Goal: Transaction & Acquisition: Purchase product/service

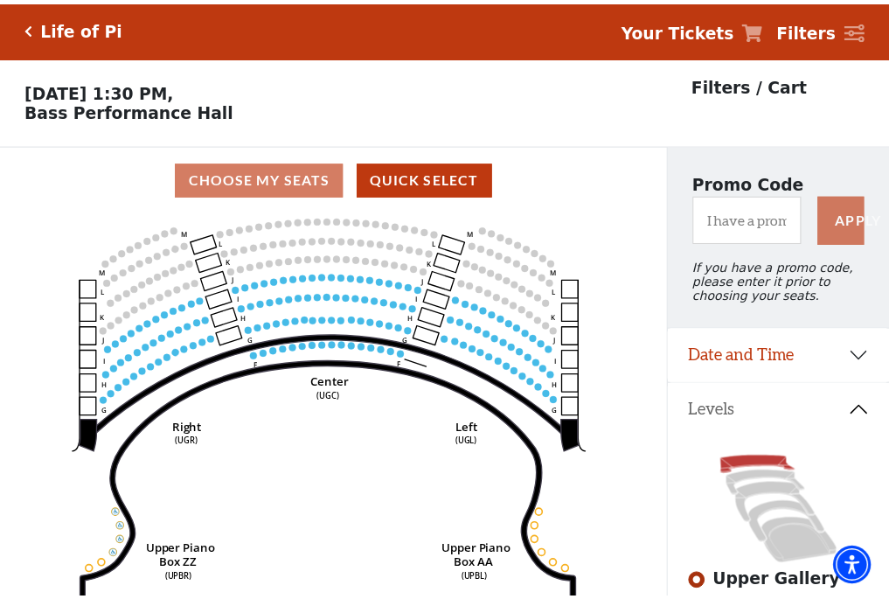
scroll to position [81, 0]
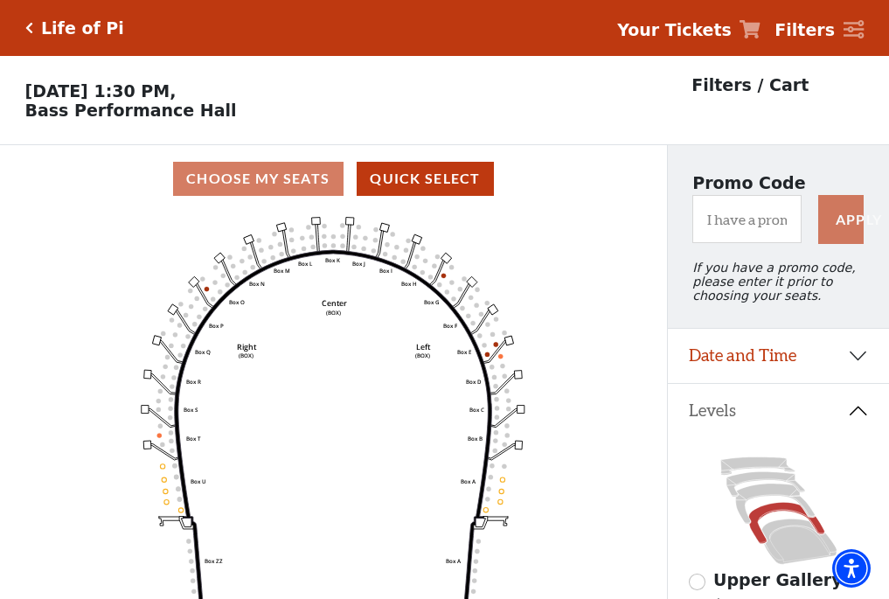
scroll to position [81, 0]
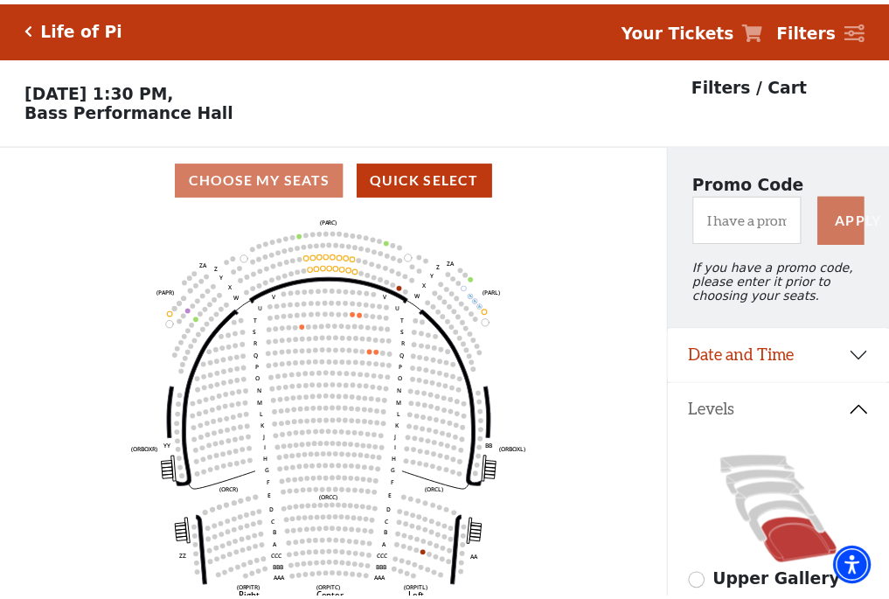
scroll to position [81, 0]
